Goal: Task Accomplishment & Management: Manage account settings

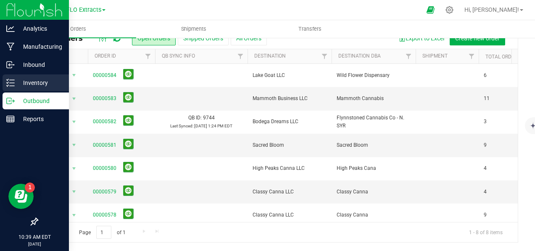
click at [24, 82] on p "Inventory" at bounding box center [40, 83] width 50 height 10
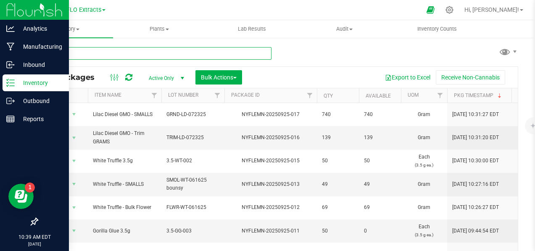
click at [147, 50] on input "text" at bounding box center [154, 53] width 235 height 13
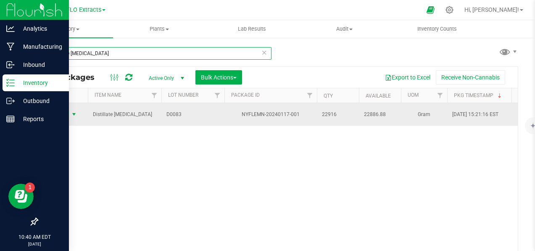
type input "distillate [MEDICAL_DATA]"
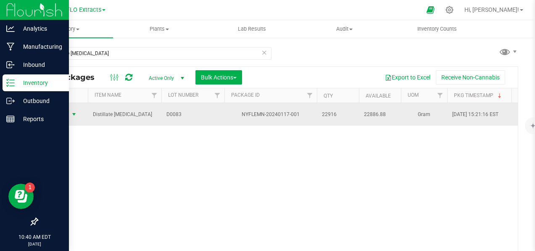
click at [75, 111] on span "select" at bounding box center [74, 114] width 7 height 7
click at [69, 113] on span "select" at bounding box center [74, 114] width 11 height 12
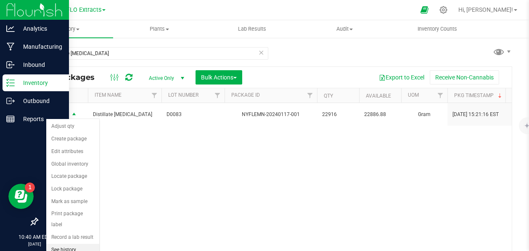
click at [66, 244] on li "See history" at bounding box center [72, 250] width 53 height 13
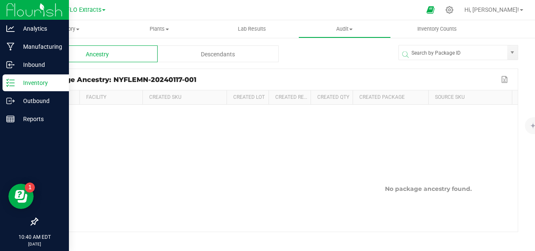
click at [184, 55] on div "Descendants" at bounding box center [218, 53] width 121 height 17
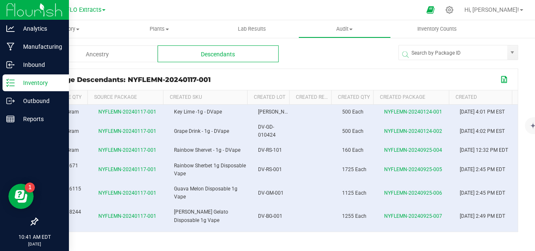
click at [498, 80] on button "Export to Excel" at bounding box center [504, 79] width 13 height 11
click at [63, 28] on span "Inventory" at bounding box center [66, 29] width 93 height 8
click at [52, 51] on span "All packages" at bounding box center [49, 50] width 58 height 7
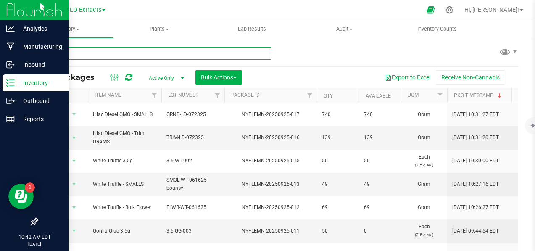
click at [134, 55] on input "text" at bounding box center [154, 53] width 235 height 13
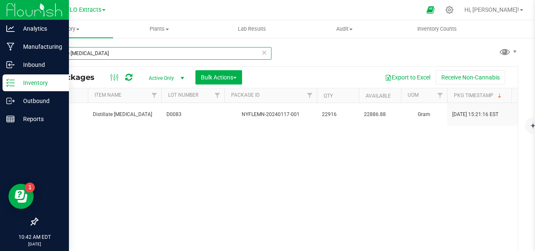
type input "distillate [MEDICAL_DATA]"
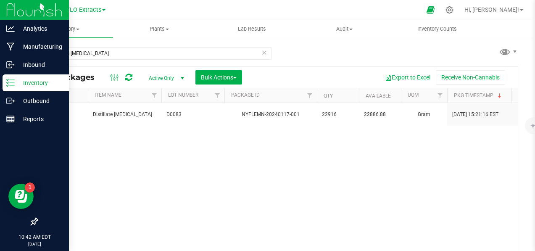
click at [161, 79] on span "Active Only" at bounding box center [165, 78] width 46 height 12
click at [156, 130] on li "All" at bounding box center [164, 129] width 45 height 13
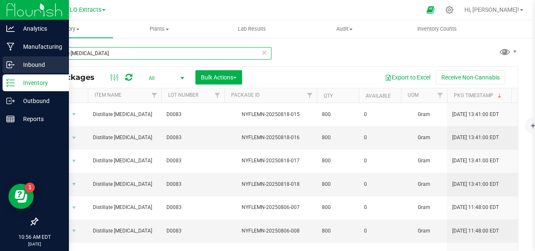
drag, startPoint x: 151, startPoint y: 53, endPoint x: 9, endPoint y: 61, distance: 141.8
click at [32, 58] on div "distillate [MEDICAL_DATA] All Packages All Active Only Lab Samples Locked All B…" at bounding box center [277, 165] width 515 height 256
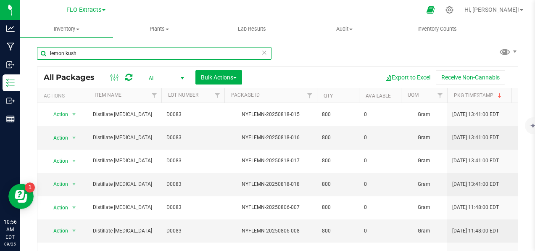
type input "lemon kush"
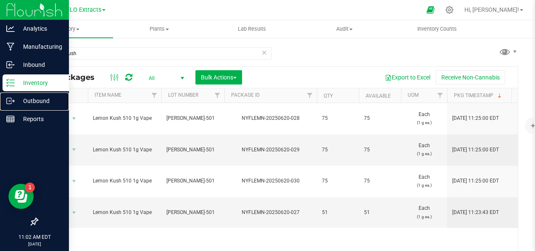
drag, startPoint x: 13, startPoint y: 100, endPoint x: 56, endPoint y: 90, distance: 44.1
click at [13, 100] on icon at bounding box center [13, 100] width 1 height 1
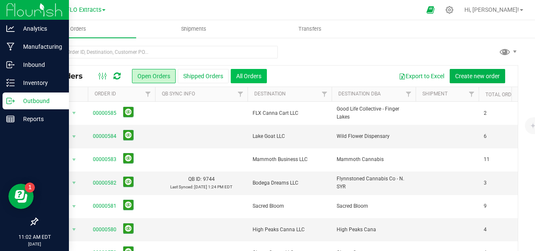
click at [249, 76] on button "All Orders" at bounding box center [249, 76] width 36 height 14
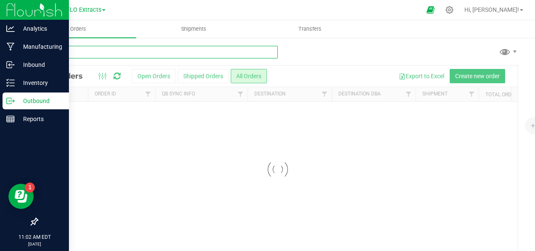
click at [172, 53] on input "text" at bounding box center [157, 52] width 241 height 13
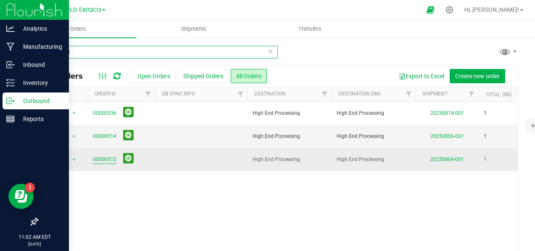
type input "high end"
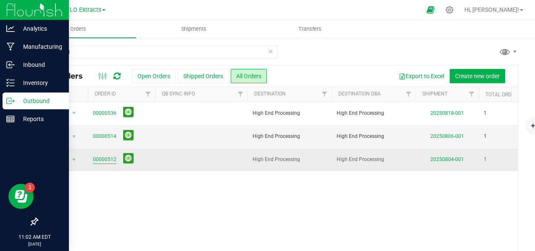
click at [109, 156] on link "00000512" at bounding box center [105, 160] width 24 height 8
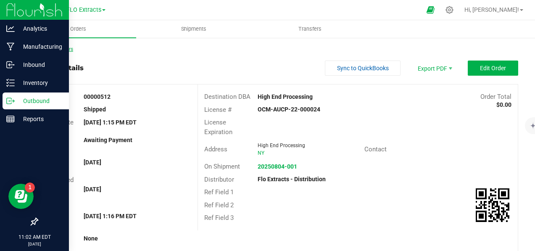
click at [50, 49] on link "Back to Orders" at bounding box center [55, 49] width 36 height 6
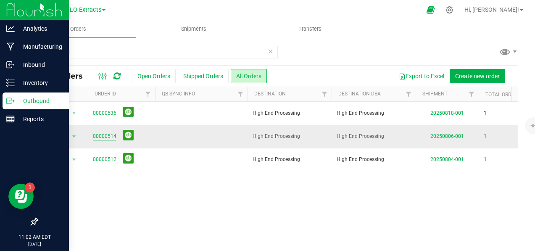
click at [108, 133] on link "00000514" at bounding box center [105, 136] width 24 height 8
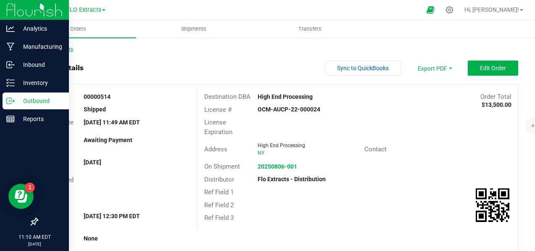
click at [56, 49] on link "Back to Orders" at bounding box center [55, 49] width 36 height 6
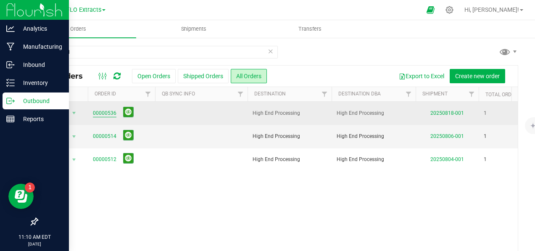
click at [106, 114] on link "00000536" at bounding box center [105, 113] width 24 height 8
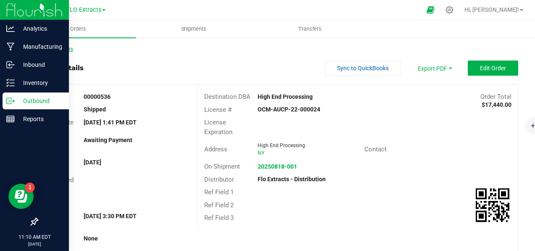
click at [48, 47] on link "Back to Orders" at bounding box center [55, 49] width 36 height 6
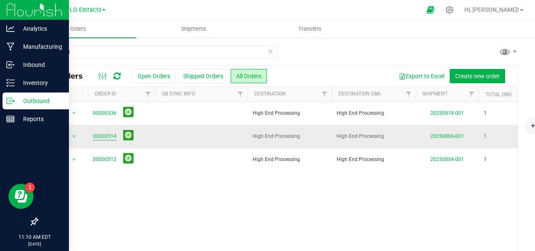
click at [102, 135] on link "00000514" at bounding box center [105, 136] width 24 height 8
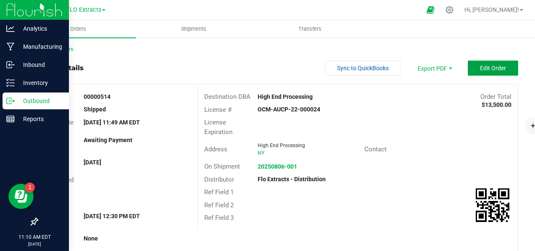
click at [501, 69] on button "Edit Order" at bounding box center [493, 68] width 50 height 15
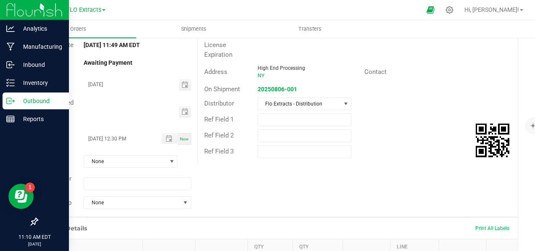
scroll to position [210, 0]
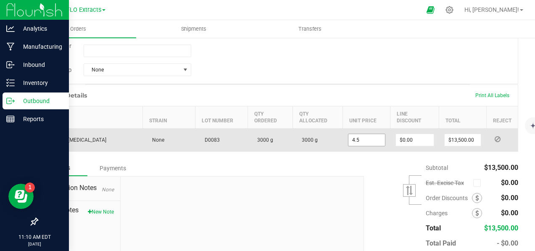
click at [369, 141] on input "4.5" at bounding box center [366, 140] width 37 height 12
type input "$5.00000"
type input "0"
type input "$15,000.00"
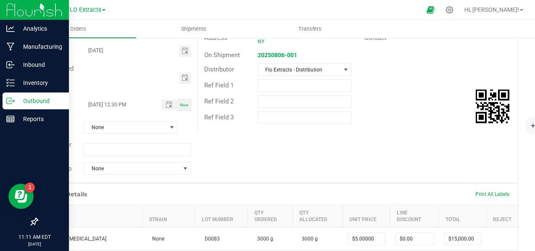
scroll to position [126, 0]
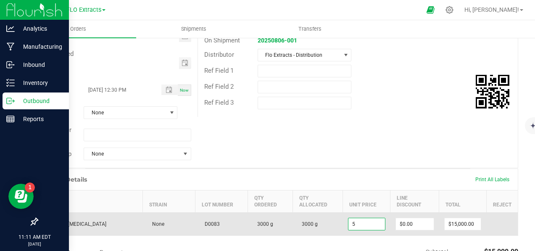
click at [354, 224] on input "5" at bounding box center [366, 224] width 37 height 12
type input "$4.00000"
type input "0"
type input "$12,000.00"
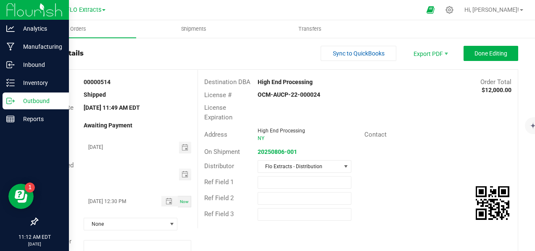
scroll to position [0, 0]
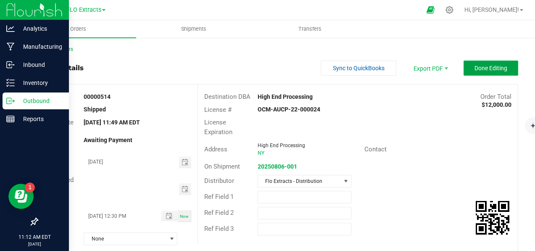
click at [465, 68] on button "Done Editing" at bounding box center [491, 68] width 55 height 15
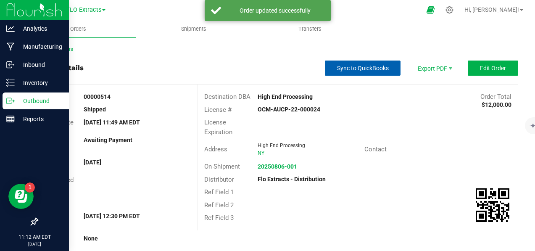
click at [370, 68] on span "Sync to QuickBooks" at bounding box center [363, 68] width 52 height 7
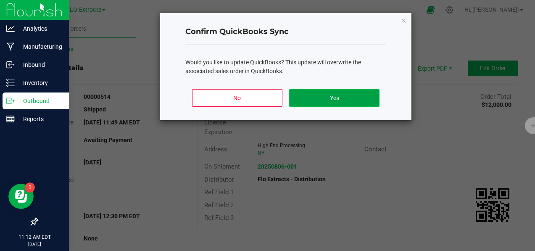
click at [344, 98] on button "Yes" at bounding box center [334, 98] width 90 height 18
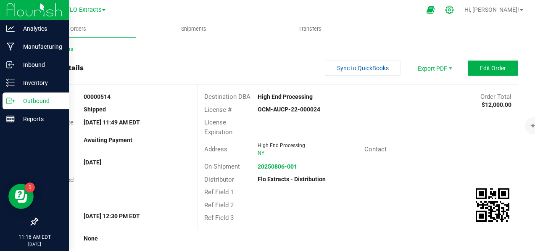
click at [454, 11] on icon at bounding box center [449, 9] width 9 height 9
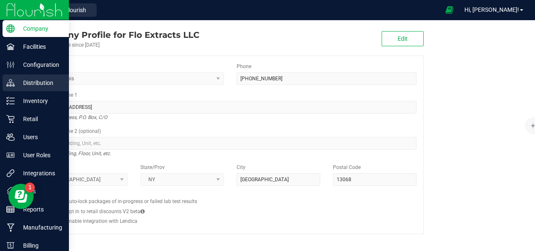
click at [41, 80] on p "Distribution" at bounding box center [40, 83] width 50 height 10
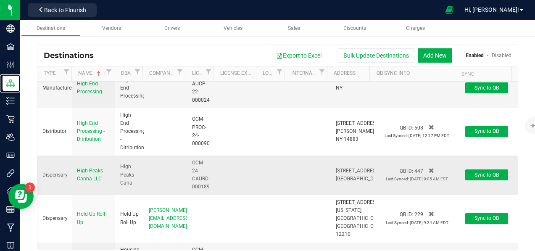
scroll to position [1976, 0]
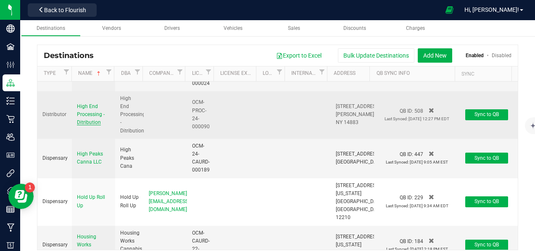
click at [89, 125] on span "High End Processing - Ditribution" at bounding box center [91, 114] width 28 height 22
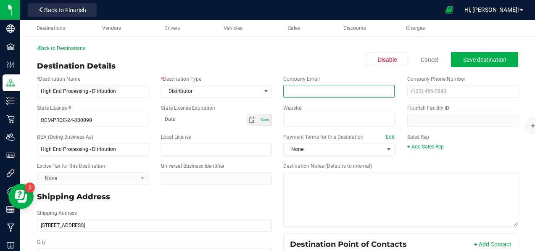
click at [300, 92] on input "email" at bounding box center [338, 91] width 111 height 13
paste input "[PERSON_NAME][EMAIL_ADDRESS][DOMAIN_NAME]"
type input "[PERSON_NAME][EMAIL_ADDRESS][DOMAIN_NAME]"
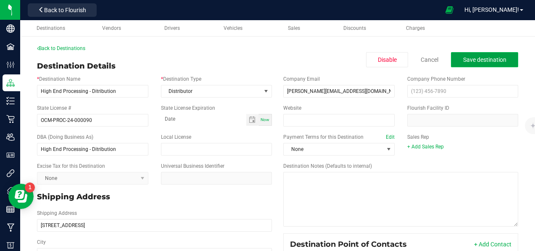
click at [495, 57] on span "Save destination" at bounding box center [484, 59] width 43 height 7
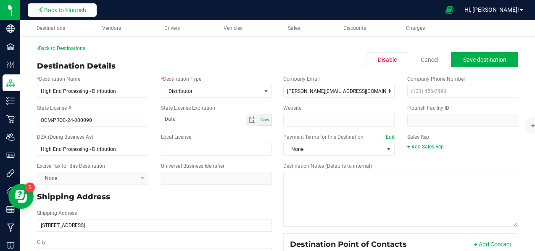
click at [66, 11] on span "Back to Flourish" at bounding box center [65, 10] width 42 height 7
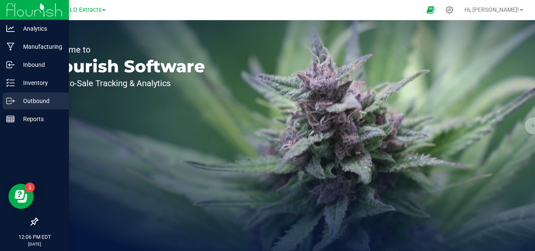
click at [40, 98] on p "Outbound" at bounding box center [40, 101] width 50 height 10
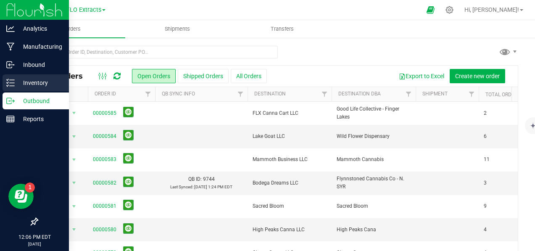
click at [31, 84] on p "Inventory" at bounding box center [40, 83] width 50 height 10
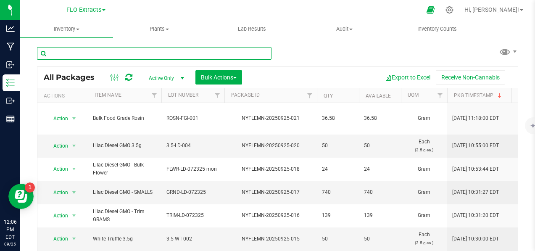
click at [162, 54] on input "text" at bounding box center [154, 53] width 235 height 13
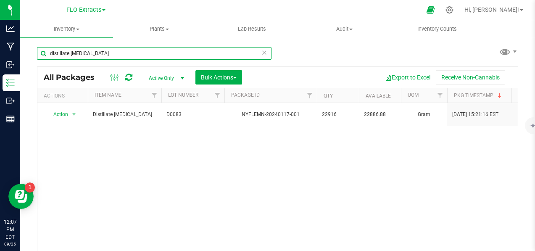
drag, startPoint x: 102, startPoint y: 55, endPoint x: 71, endPoint y: 55, distance: 30.3
click at [71, 55] on input "distillate [MEDICAL_DATA]" at bounding box center [154, 53] width 235 height 13
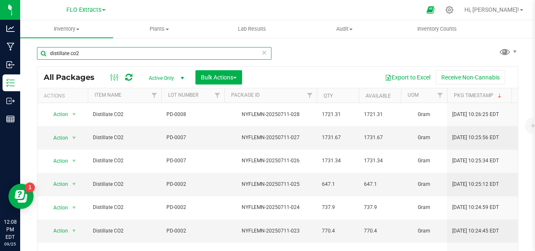
type input "distillate co2"
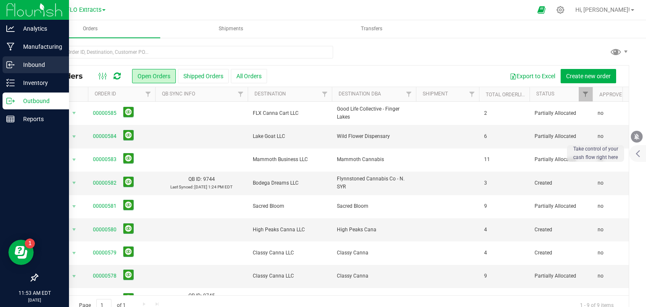
click at [31, 64] on p "Inbound" at bounding box center [40, 65] width 50 height 10
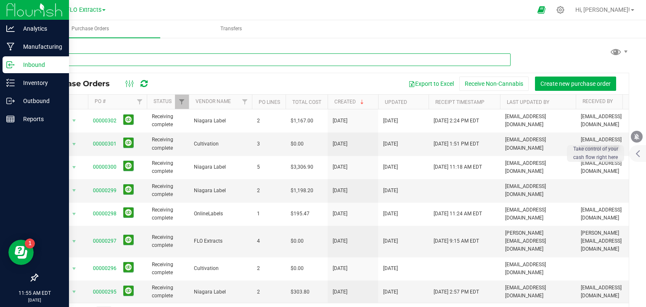
click at [128, 58] on input "text" at bounding box center [273, 59] width 473 height 13
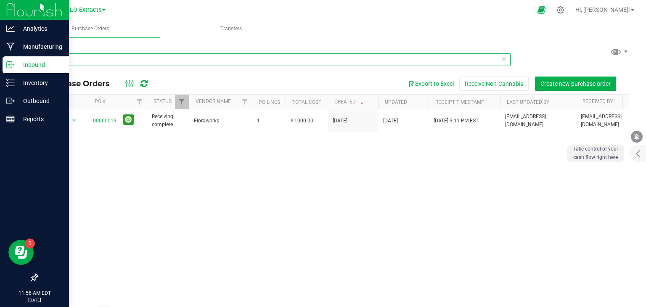
drag, startPoint x: 66, startPoint y: 60, endPoint x: 19, endPoint y: 58, distance: 47.5
click at [19, 58] on div "Analytics Manufacturing Inbound Inventory Outbound Reports 11:56 AM EDT 09/25/2…" at bounding box center [323, 153] width 646 height 307
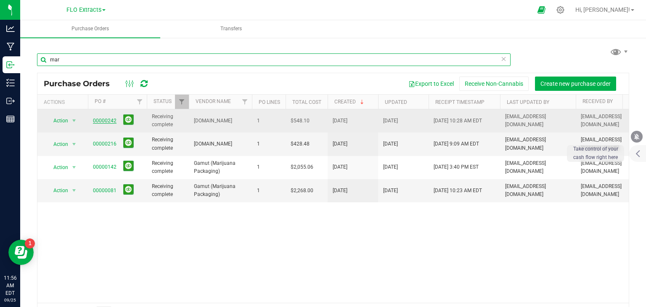
type input "mar"
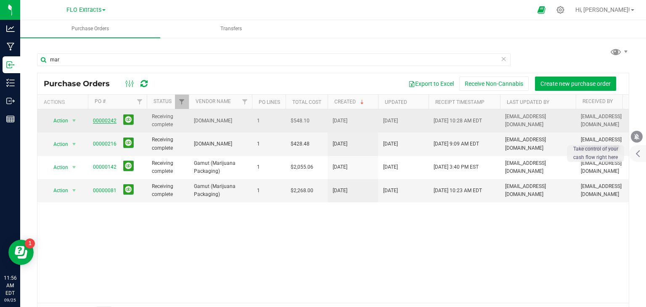
click at [100, 121] on link "00000242" at bounding box center [105, 121] width 24 height 6
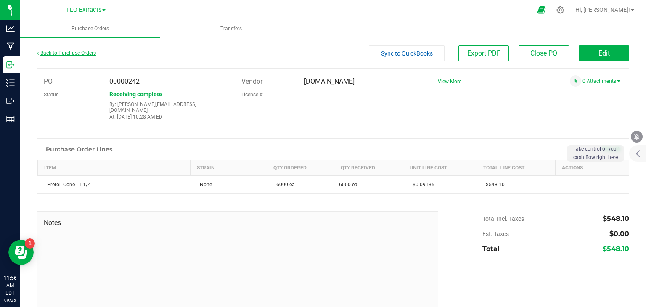
click at [66, 52] on link "Back to Purchase Orders" at bounding box center [66, 53] width 59 height 6
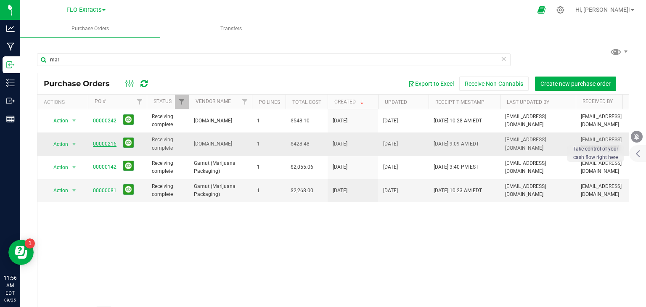
click at [102, 143] on link "00000216" at bounding box center [105, 144] width 24 height 6
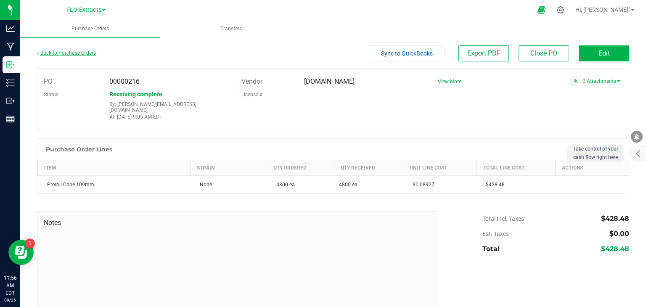
click at [47, 53] on link "Back to Purchase Orders" at bounding box center [66, 53] width 59 height 6
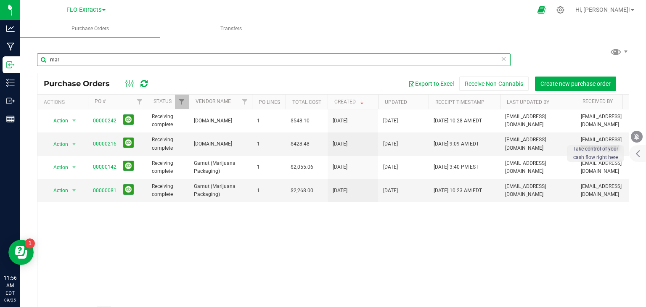
drag, startPoint x: 83, startPoint y: 60, endPoint x: 55, endPoint y: 57, distance: 28.8
click at [55, 57] on input "mar" at bounding box center [273, 59] width 473 height 13
type input "m"
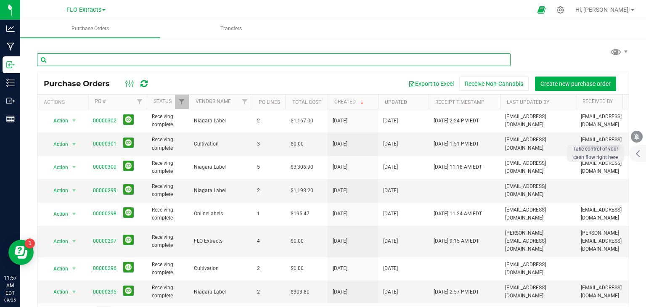
click at [229, 57] on input "text" at bounding box center [273, 59] width 473 height 13
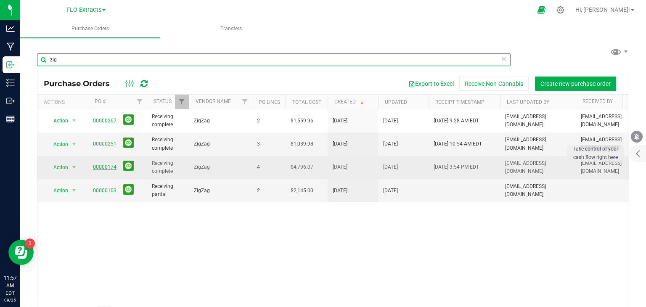
type input "zig"
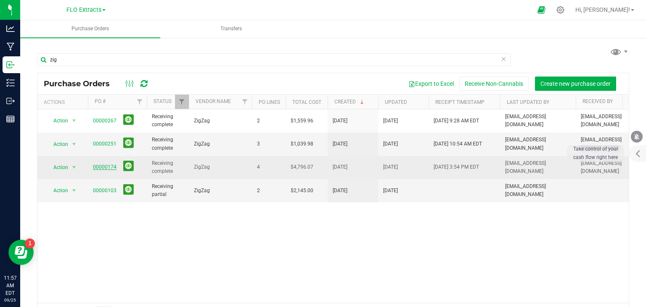
click at [101, 167] on link "00000174" at bounding box center [105, 167] width 24 height 6
